Goal: Use online tool/utility: Utilize a website feature to perform a specific function

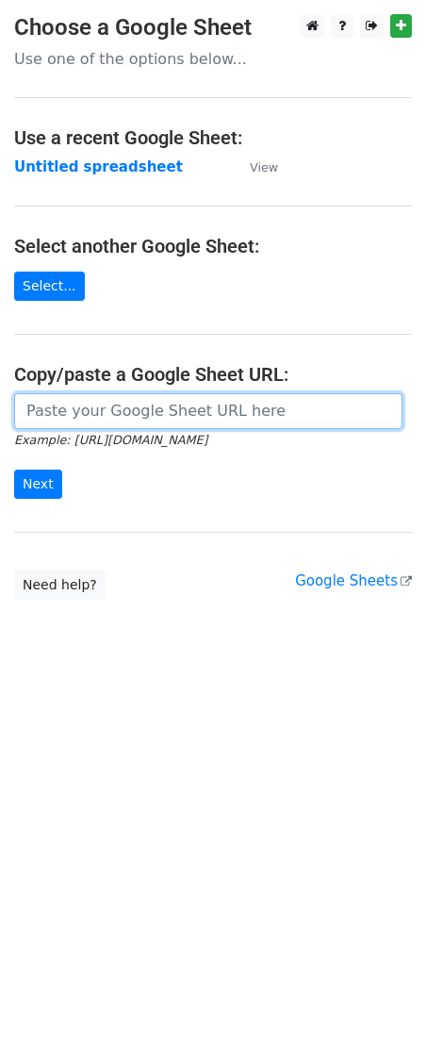
click at [70, 412] on input "url" at bounding box center [208, 411] width 389 height 36
paste input "[URL][DOMAIN_NAME]"
type input "[URL][DOMAIN_NAME]"
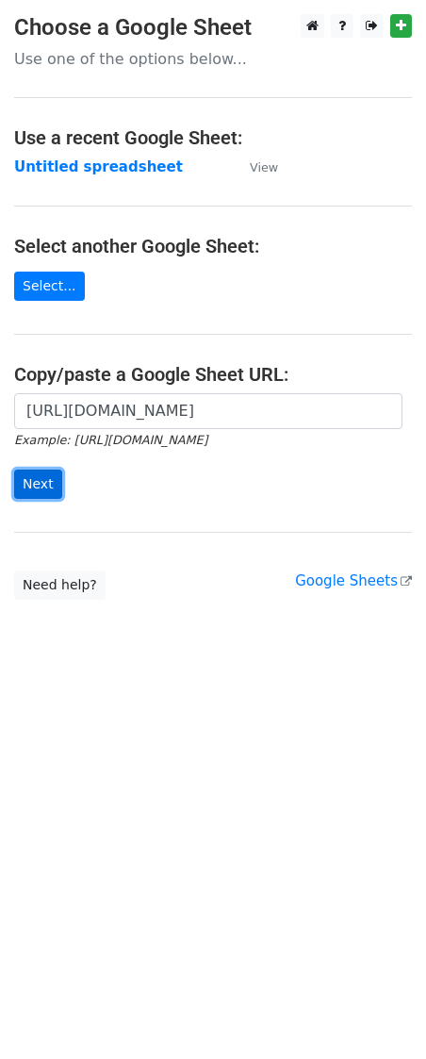
click at [34, 492] on input "Next" at bounding box center [38, 484] width 48 height 29
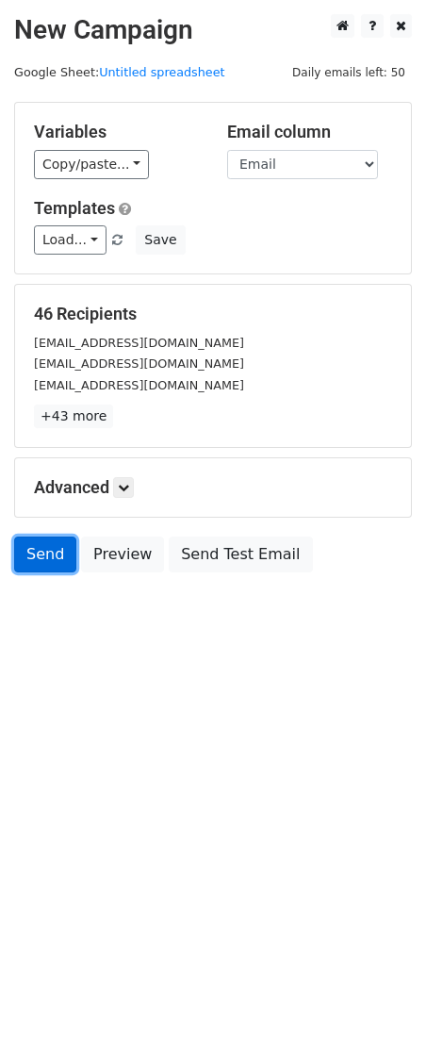
click at [53, 557] on link "Send" at bounding box center [45, 555] width 62 height 36
